Goal: Task Accomplishment & Management: Manage account settings

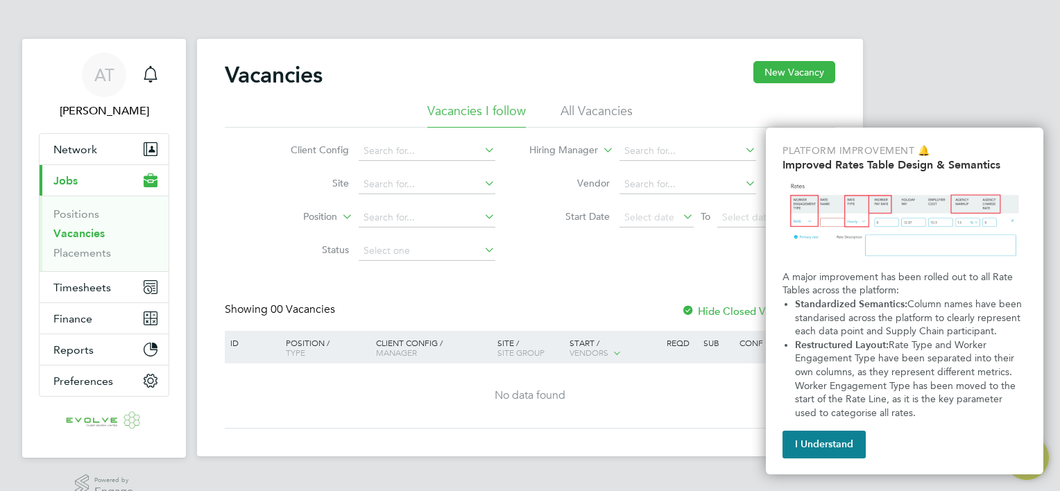
click at [869, 444] on div "I Understand" at bounding box center [905, 441] width 244 height 33
click at [846, 443] on button "I Understand" at bounding box center [824, 445] width 83 height 28
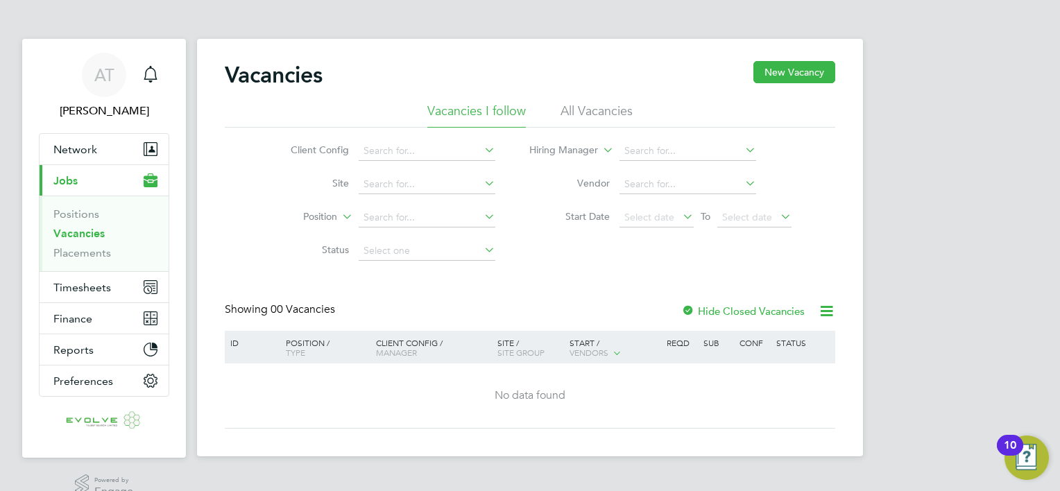
drag, startPoint x: 57, startPoint y: 225, endPoint x: 74, endPoint y: 203, distance: 28.2
click at [57, 225] on li "Positions" at bounding box center [105, 216] width 104 height 19
click at [78, 200] on ul "Positions Vacancies Placements" at bounding box center [104, 234] width 129 height 76
click at [83, 210] on link "Positions" at bounding box center [76, 213] width 46 height 13
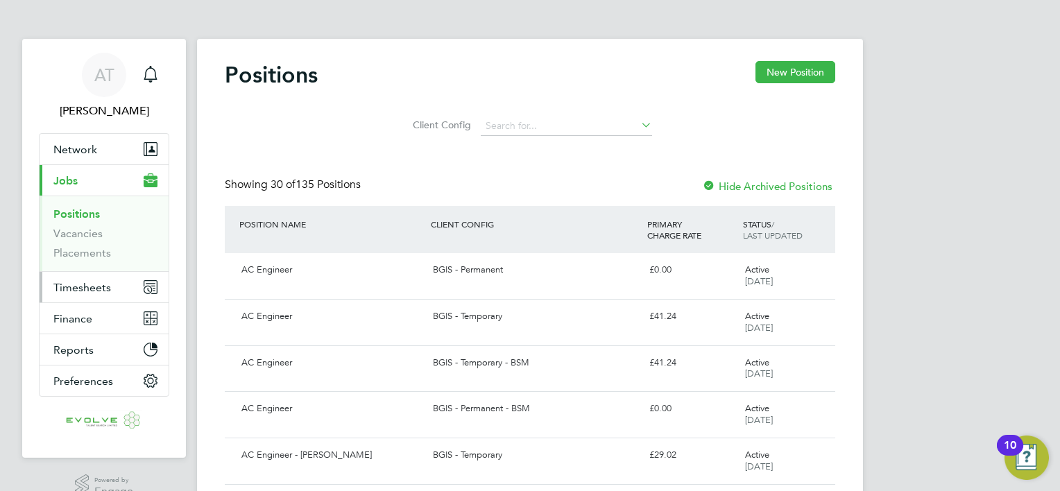
click at [75, 282] on span "Timesheets" at bounding box center [82, 287] width 58 height 13
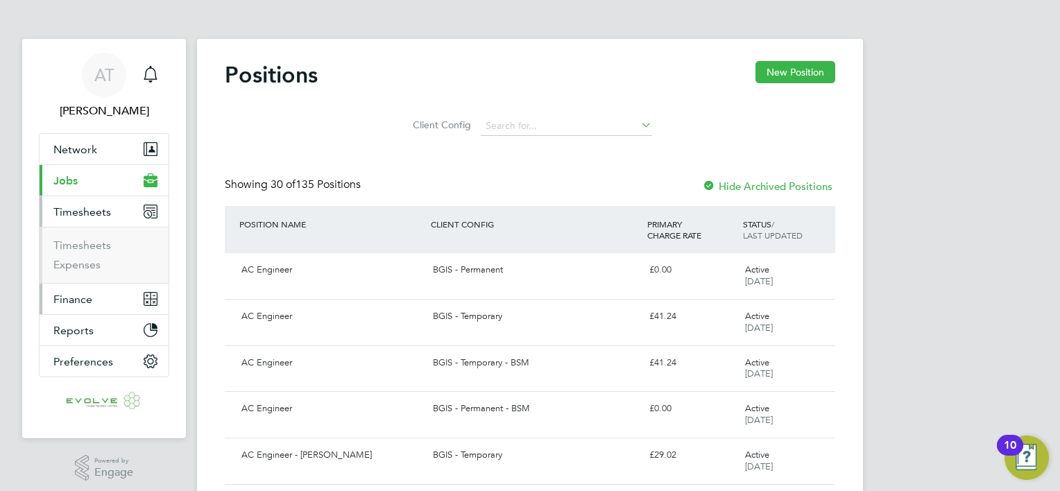
click at [79, 312] on button "Finance" at bounding box center [104, 299] width 129 height 31
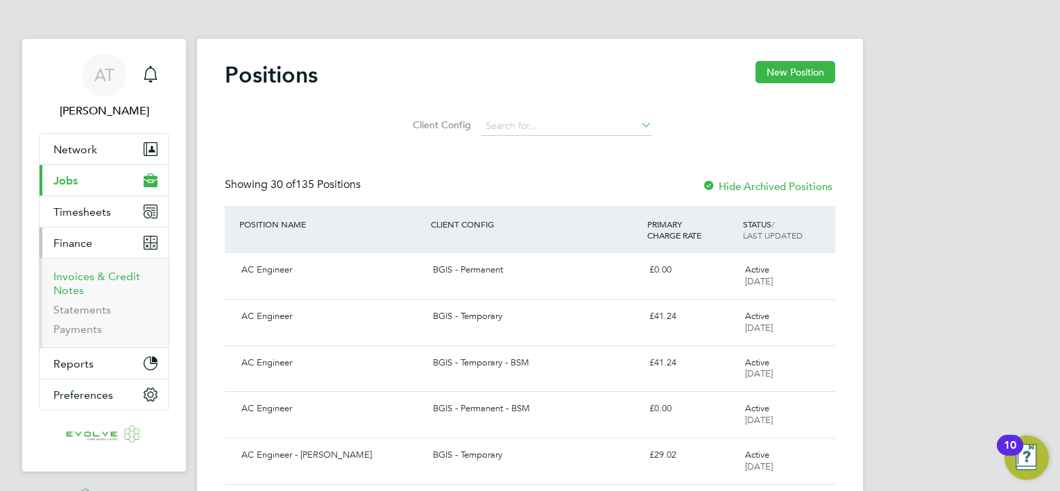
click at [59, 282] on link "Invoices & Credit Notes" at bounding box center [96, 283] width 87 height 27
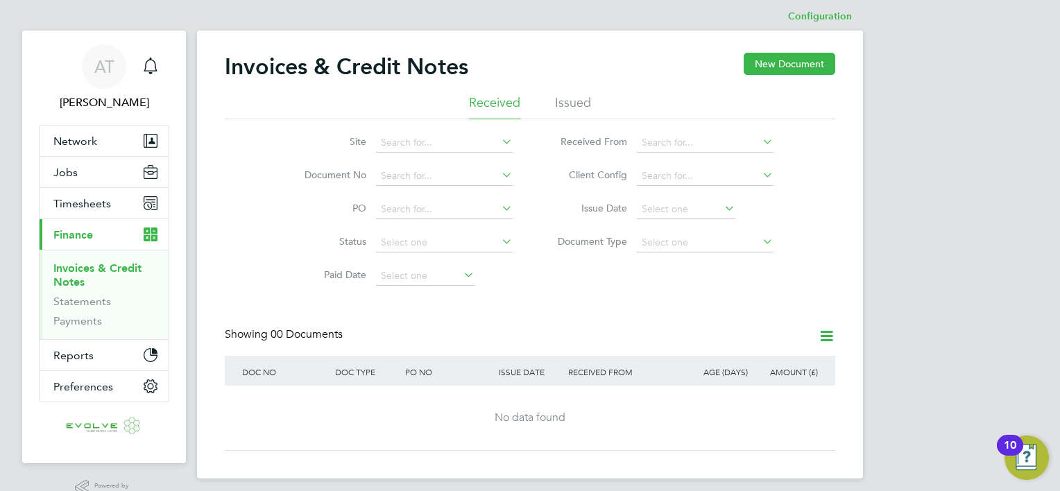
scroll to position [39, 0]
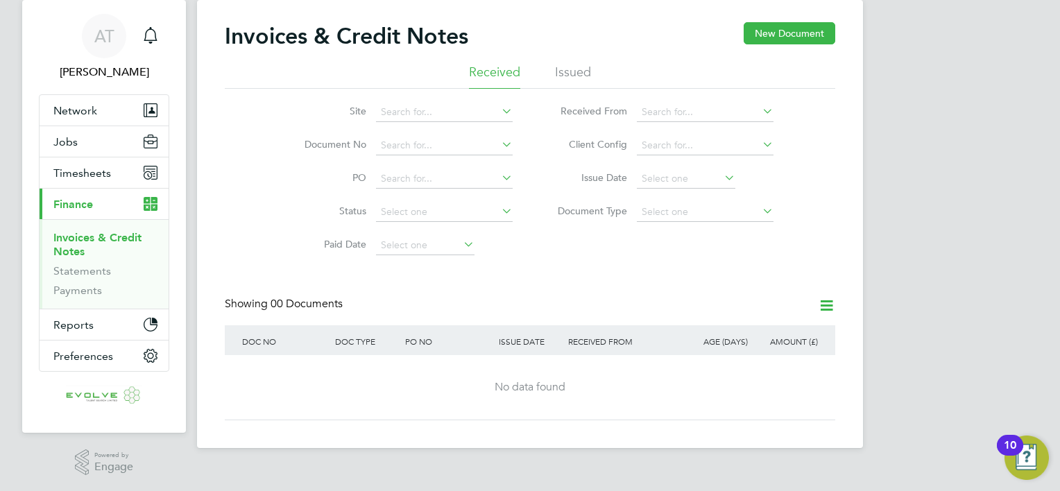
click at [571, 68] on li "Issued" at bounding box center [573, 76] width 36 height 25
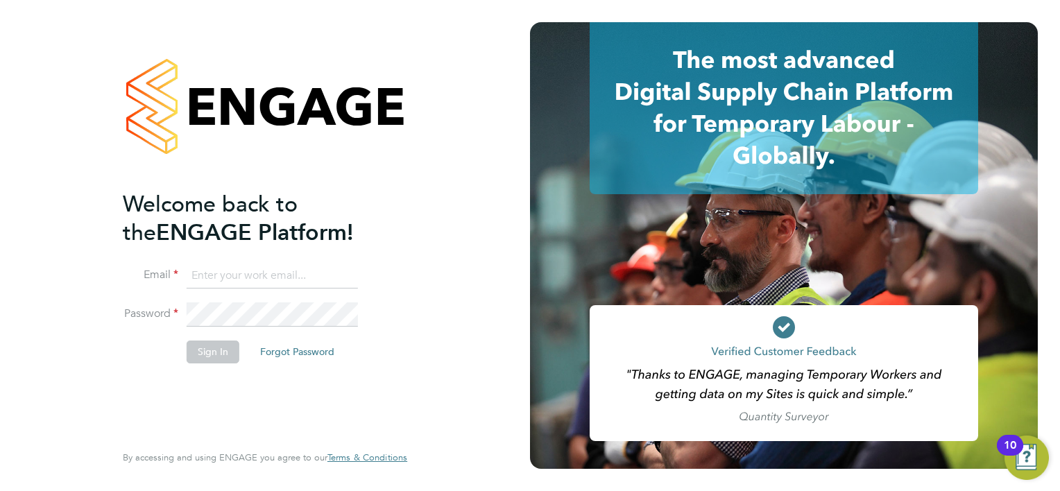
click at [284, 270] on input at bounding box center [272, 276] width 171 height 25
paste input "[EMAIL_ADDRESS][PERSON_NAME][DOMAIN_NAME]"
type input "[EMAIL_ADDRESS][PERSON_NAME][DOMAIN_NAME]"
click at [208, 350] on button "Sign In" at bounding box center [213, 352] width 53 height 22
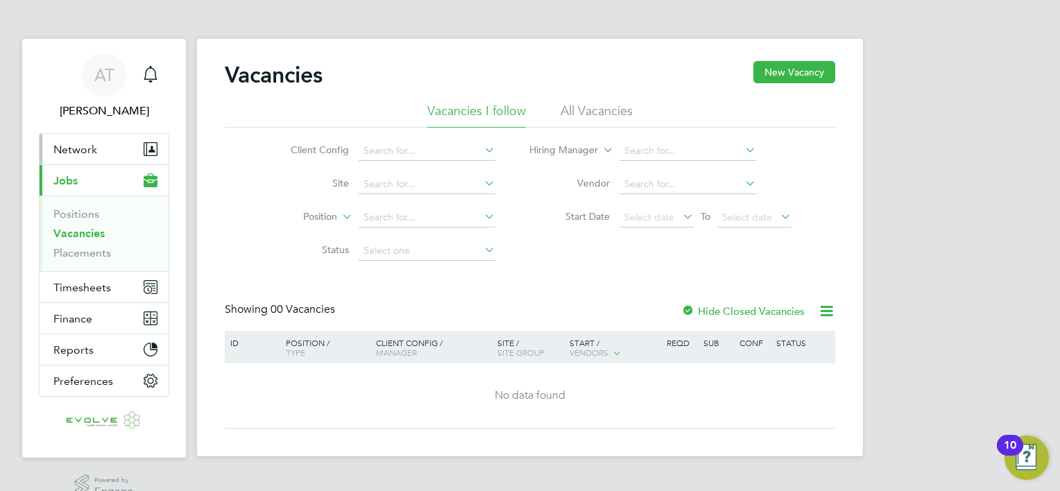
click at [64, 143] on span "Network" at bounding box center [75, 149] width 44 height 13
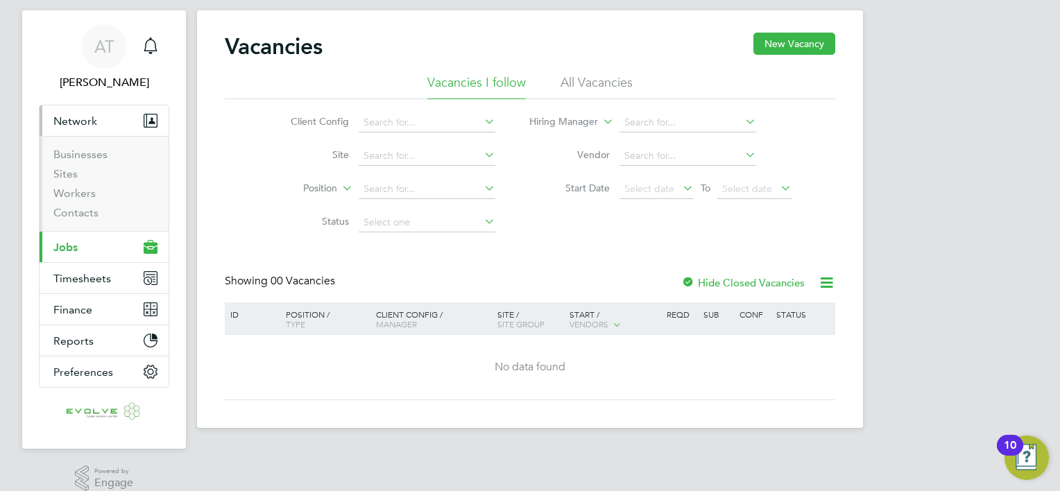
scroll to position [44, 0]
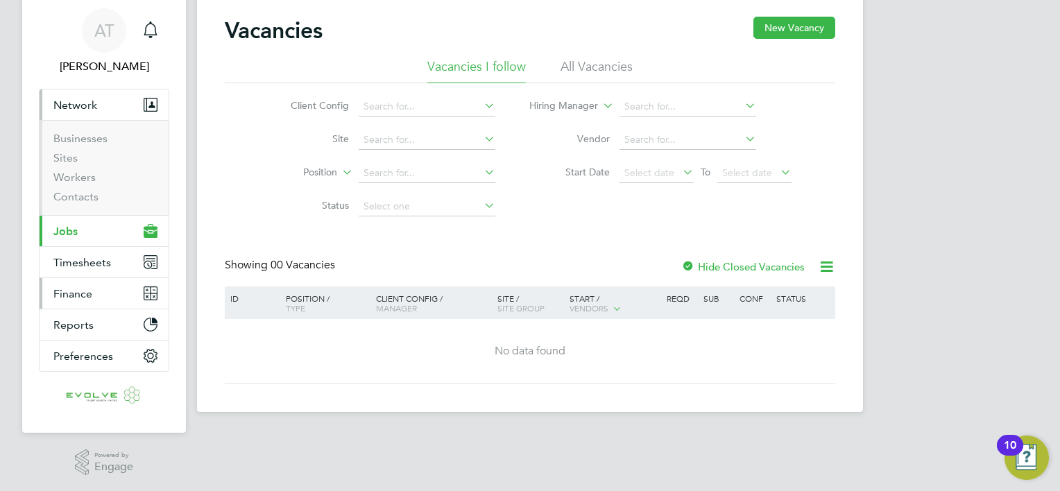
click at [74, 287] on span "Finance" at bounding box center [72, 293] width 39 height 13
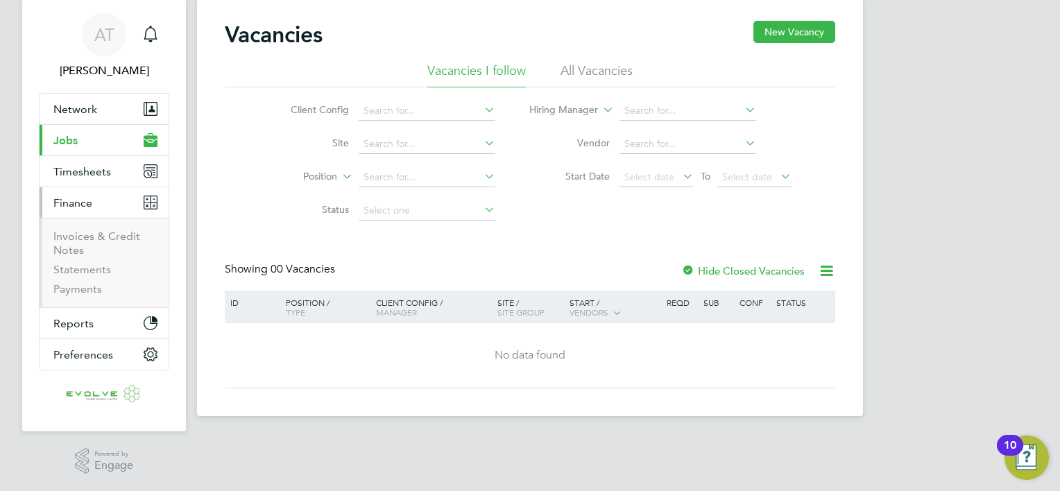
scroll to position [39, 0]
click at [85, 251] on li "Invoices & Credit Notes" at bounding box center [105, 247] width 104 height 33
click at [85, 244] on li "Invoices & Credit Notes" at bounding box center [105, 247] width 104 height 33
click at [76, 233] on link "Invoices & Credit Notes" at bounding box center [96, 244] width 87 height 27
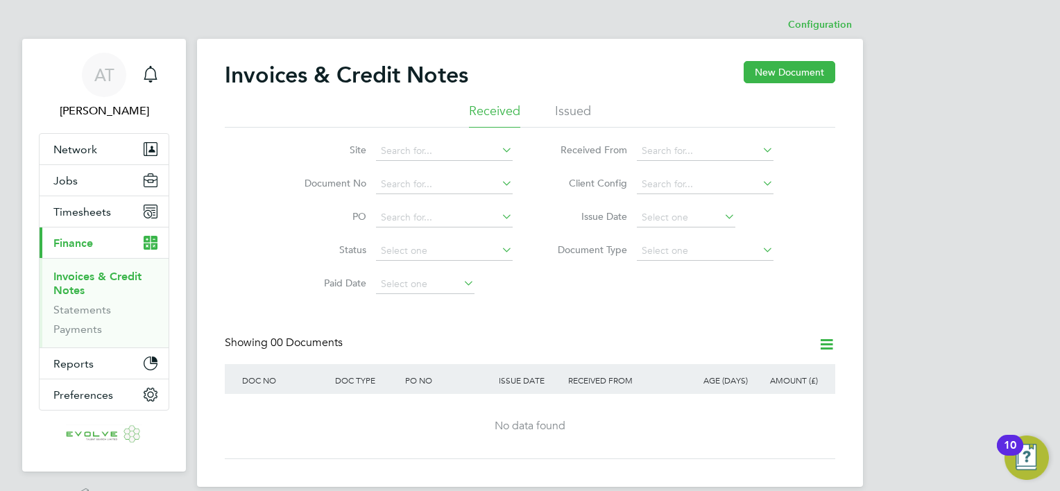
scroll to position [39, 0]
